Goal: Task Accomplishment & Management: Use online tool/utility

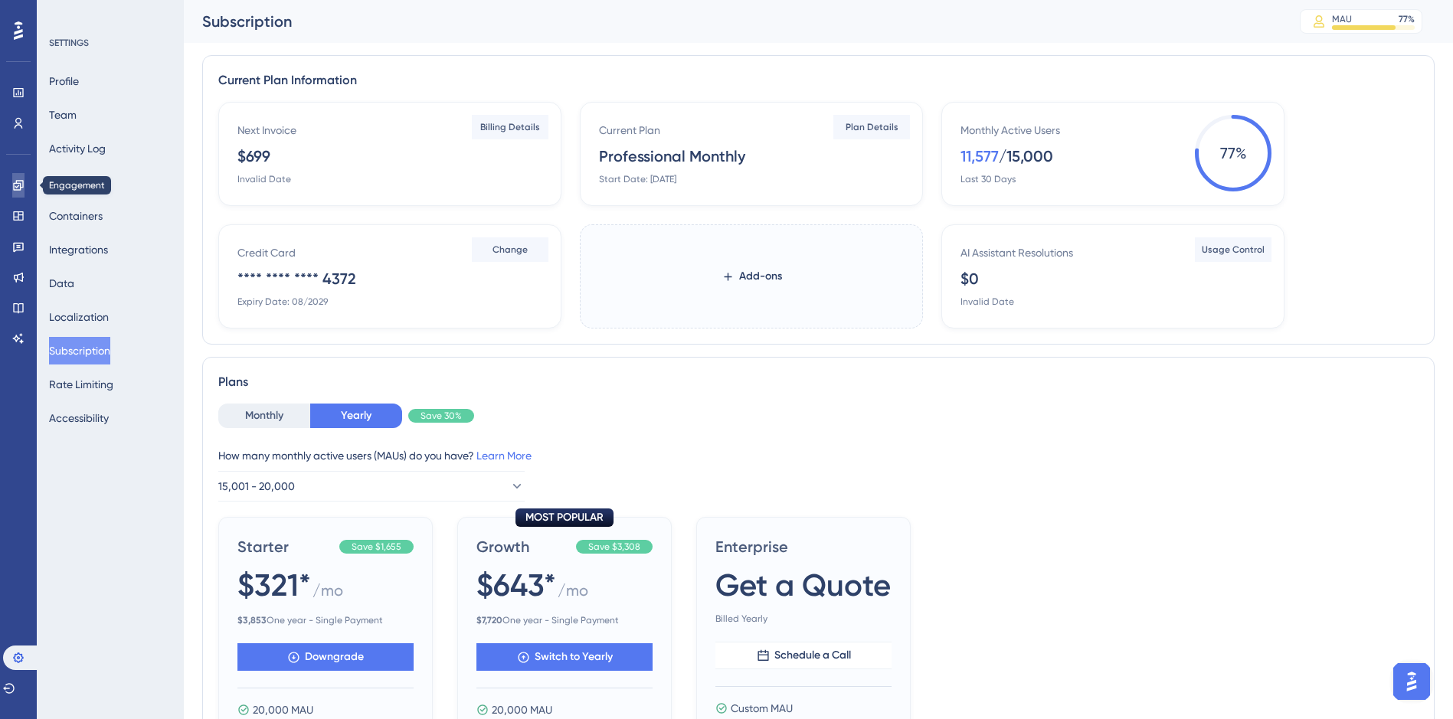
click at [24, 188] on icon at bounding box center [18, 185] width 12 height 12
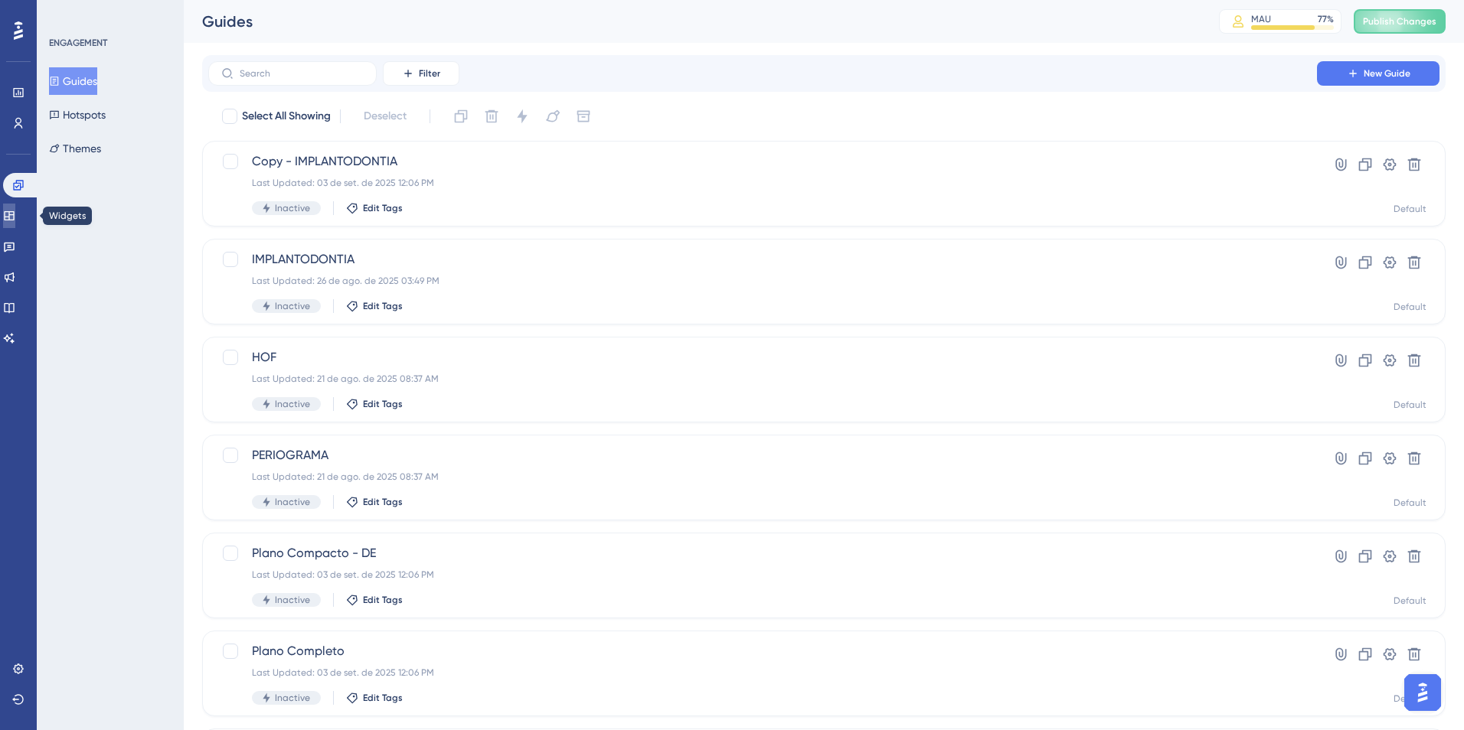
click at [15, 216] on icon at bounding box center [9, 216] width 12 height 12
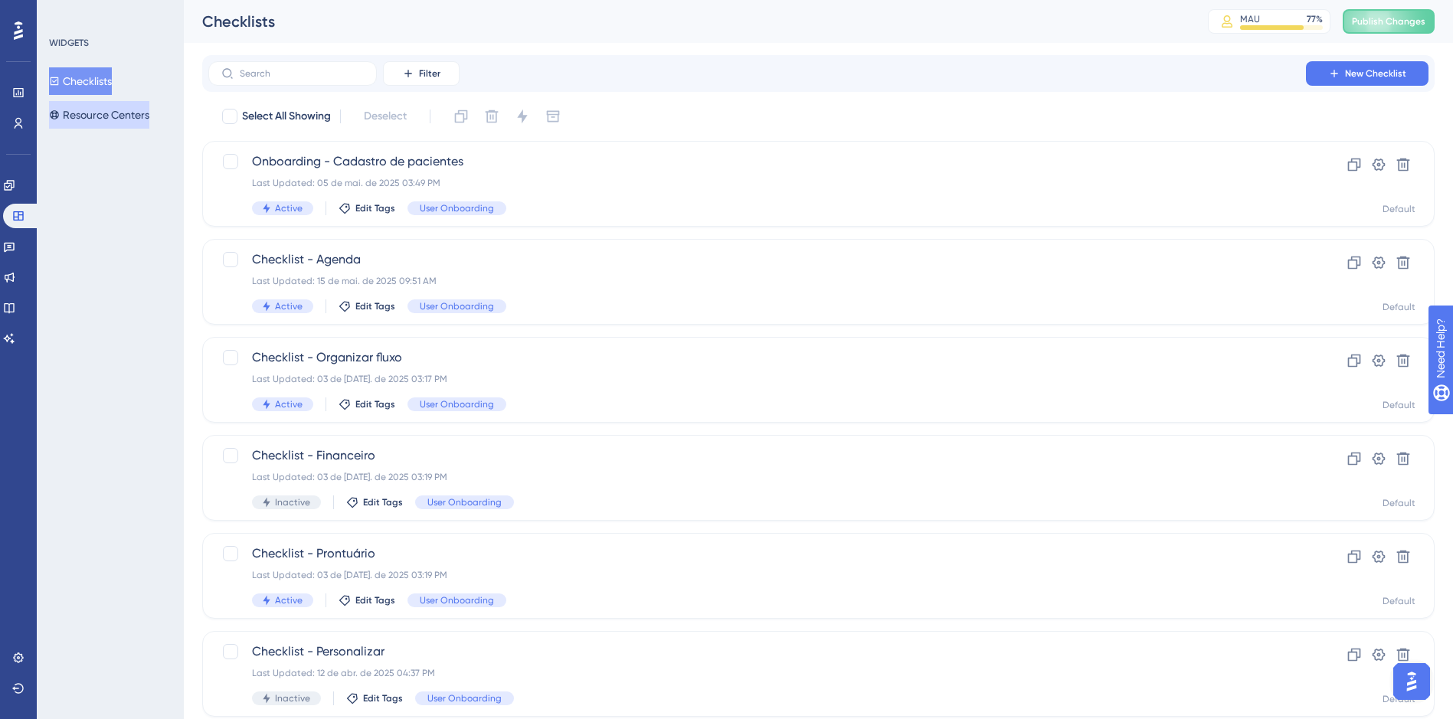
click at [100, 123] on button "Resource Centers" at bounding box center [99, 115] width 100 height 28
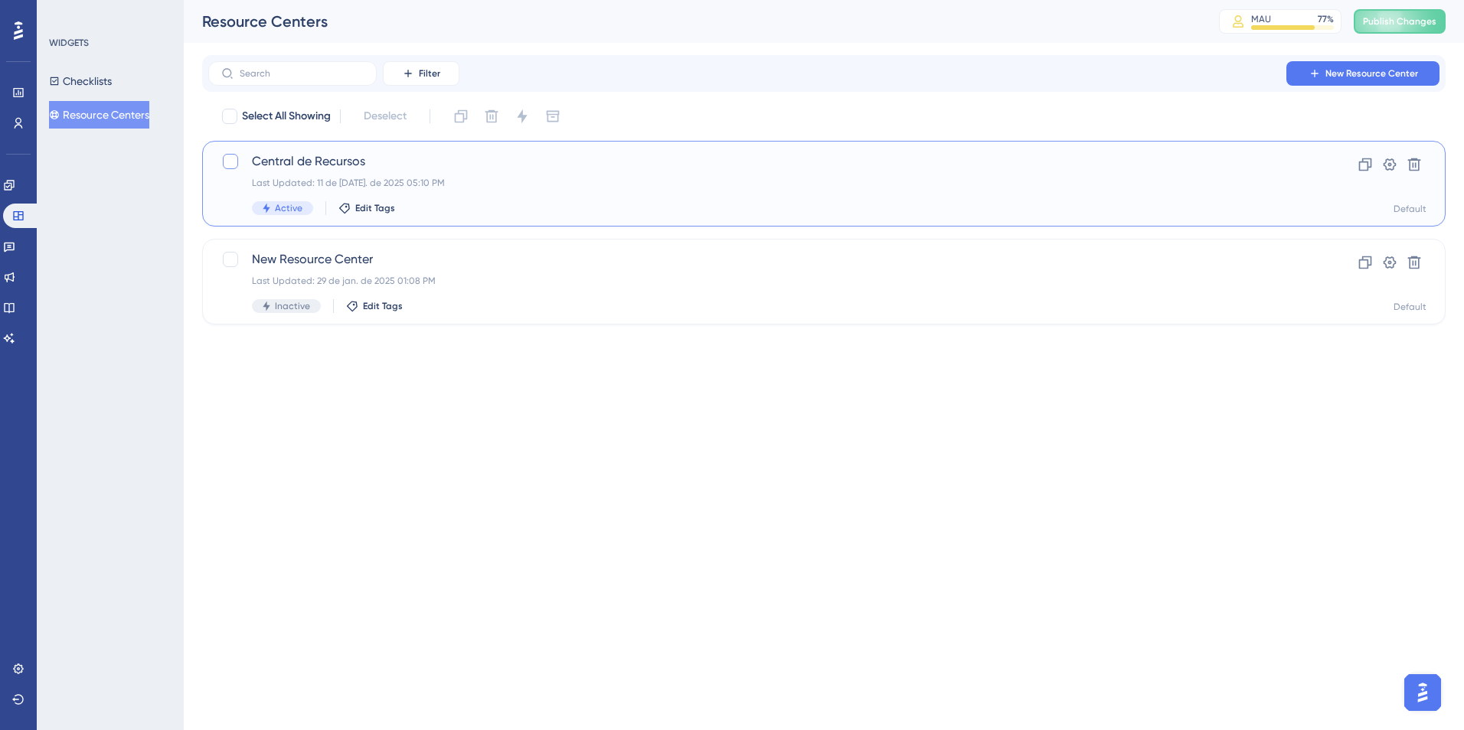
click at [226, 165] on div at bounding box center [230, 161] width 15 height 15
checkbox input "true"
click at [525, 111] on icon at bounding box center [522, 116] width 10 height 14
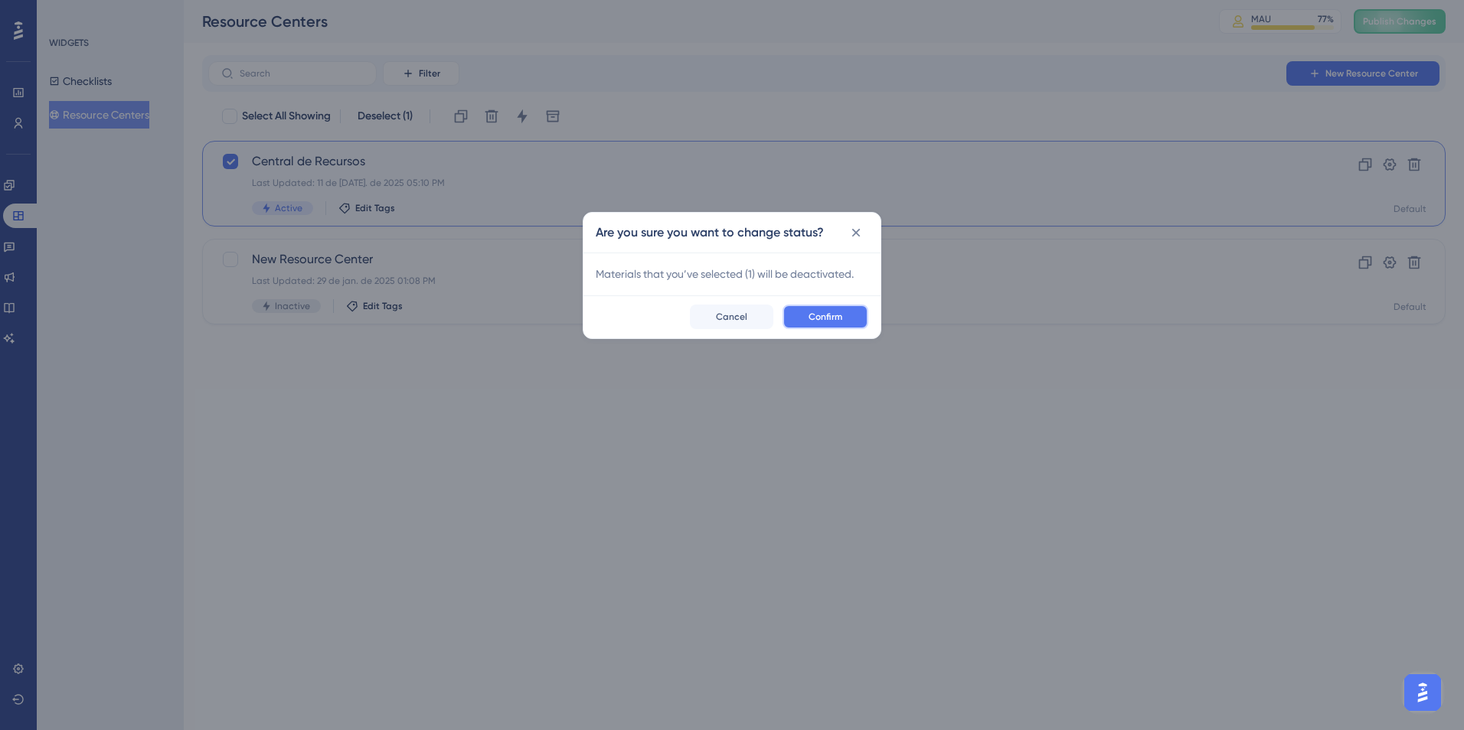
click at [822, 317] on span "Confirm" at bounding box center [826, 317] width 34 height 12
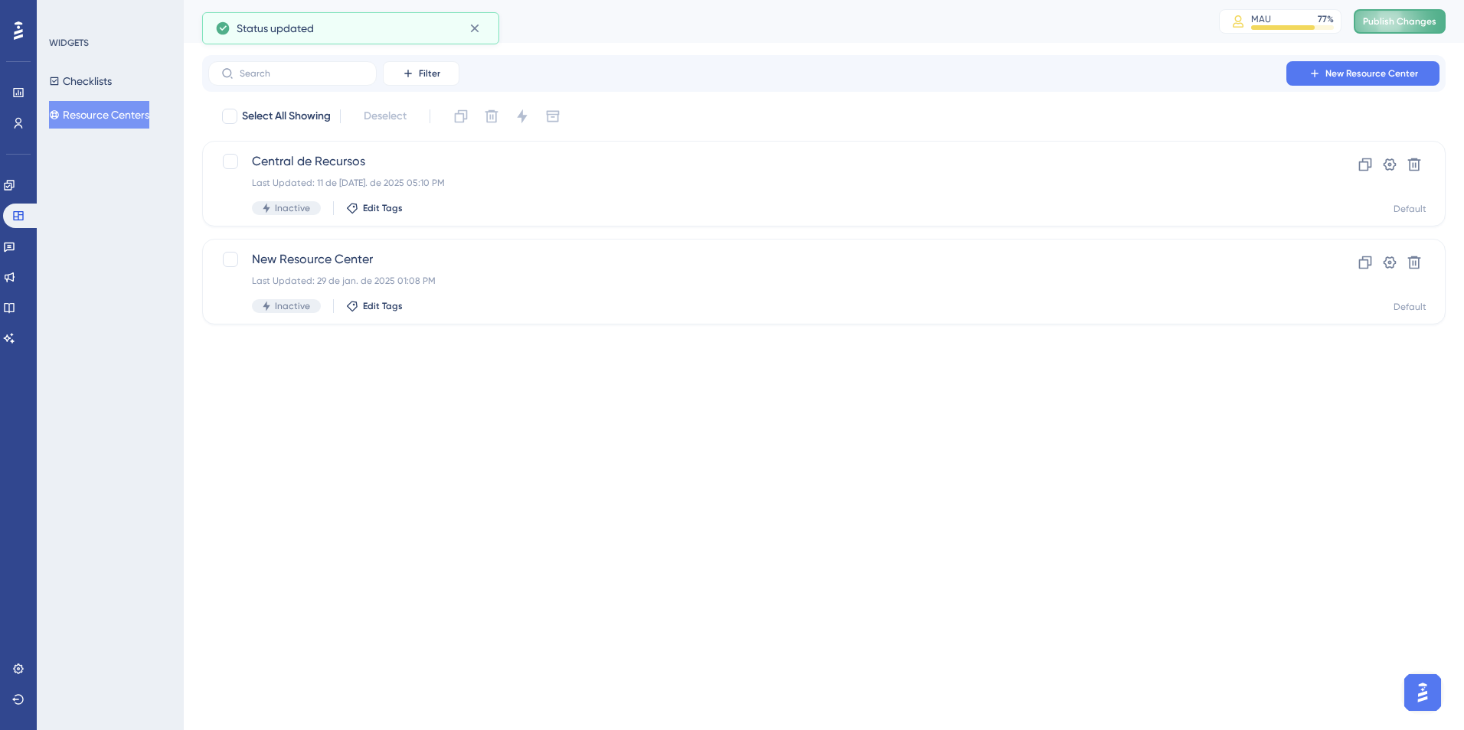
click at [1423, 22] on button "Publish Changes" at bounding box center [1400, 21] width 92 height 25
